Goal: Transaction & Acquisition: Purchase product/service

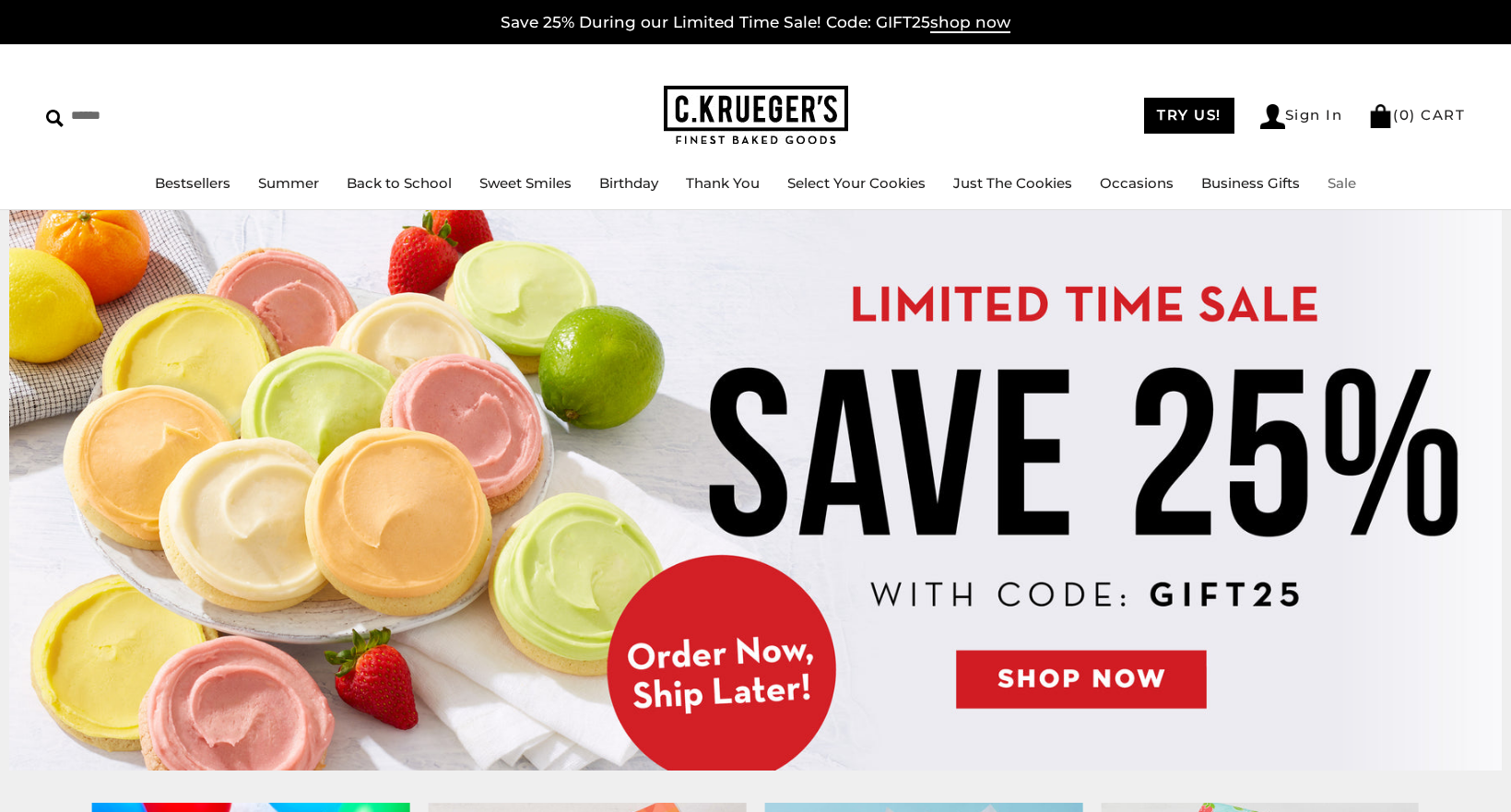
click at [1330, 178] on link "Sale" at bounding box center [1340, 183] width 28 height 18
